Goal: Book appointment/travel/reservation

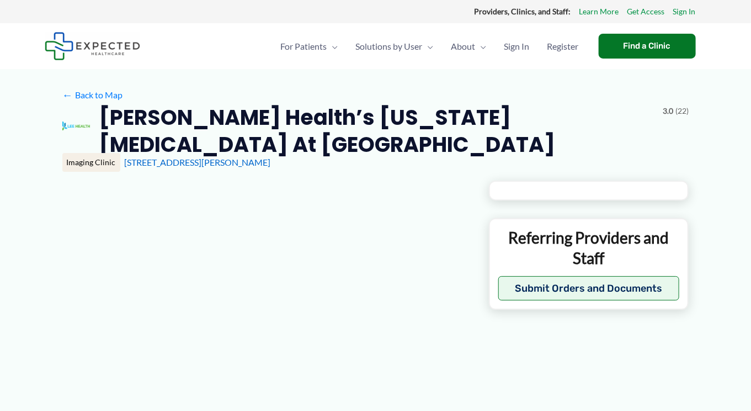
type input "**********"
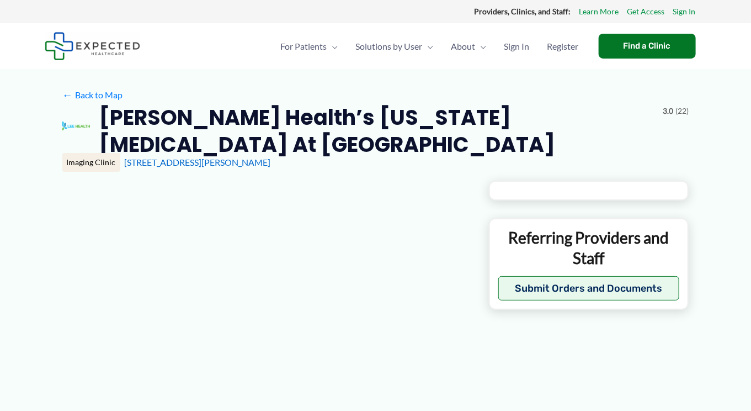
type input "**********"
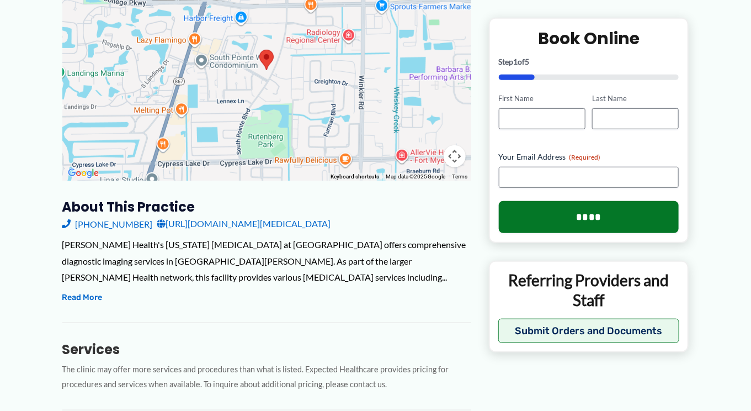
scroll to position [221, 0]
